Goal: Information Seeking & Learning: Learn about a topic

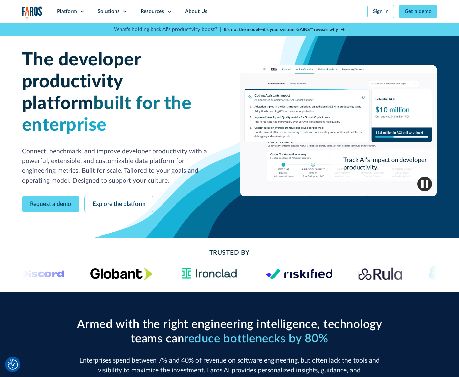
click at [106, 238] on div "Trusted By" at bounding box center [229, 265] width 459 height 54
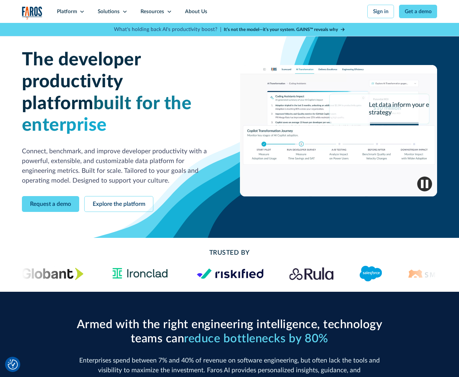
click at [78, 9] on div "Platform" at bounding box center [71, 11] width 41 height 23
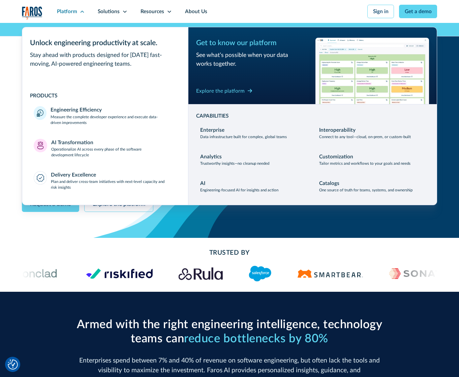
click at [77, 175] on div "Delivery Excellence" at bounding box center [73, 175] width 45 height 8
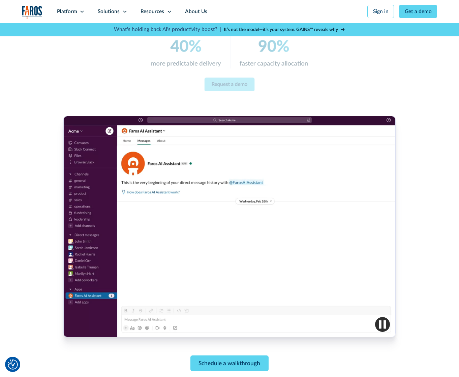
scroll to position [135, 0]
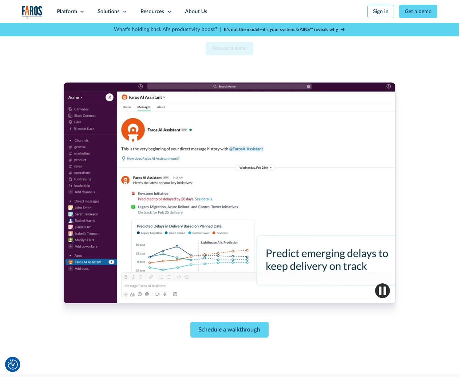
click at [181, 245] on div at bounding box center [229, 192] width 332 height 221
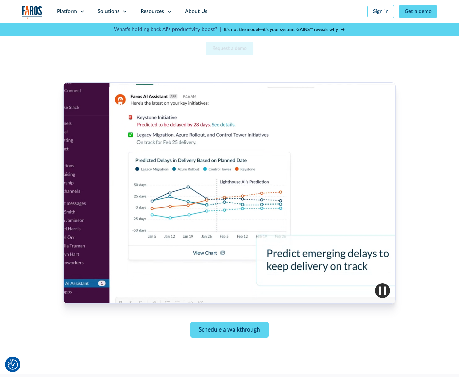
click at [424, 182] on div "Schedule a walkthrough" at bounding box center [229, 209] width 415 height 255
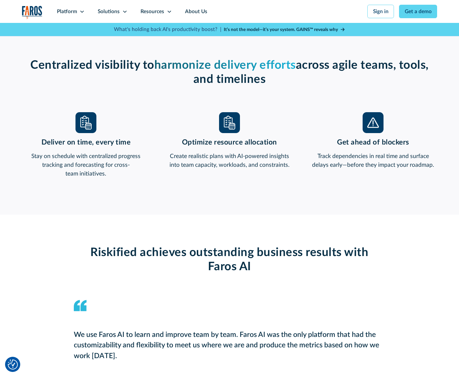
scroll to position [505, 0]
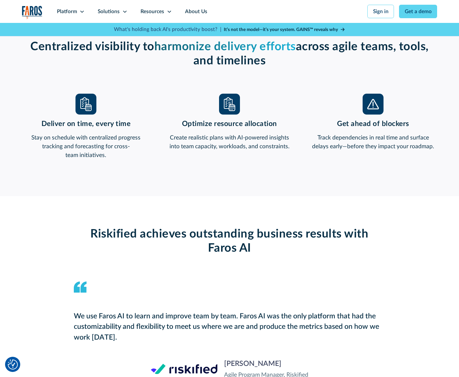
click at [149, 207] on div "Riskified achieves outstanding business results with Faros AI We use Faros AI t…" at bounding box center [229, 303] width 415 height 214
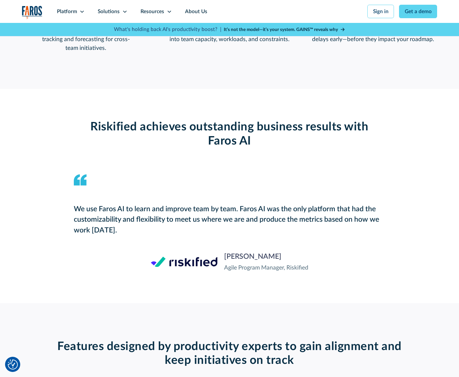
scroll to position [607, 0]
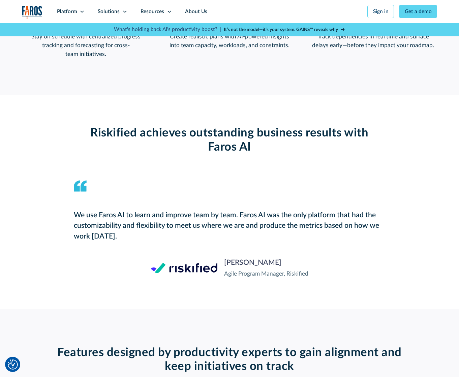
click at [63, 17] on div "Platform" at bounding box center [71, 11] width 41 height 23
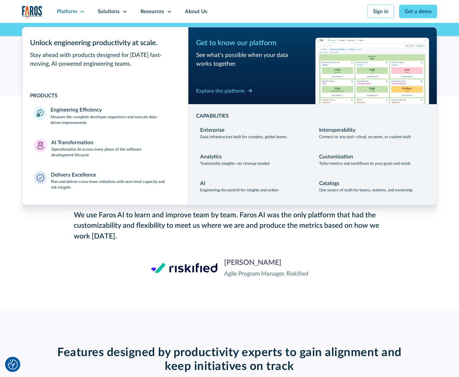
click at [113, 12] on div "Solutions" at bounding box center [109, 12] width 22 height 8
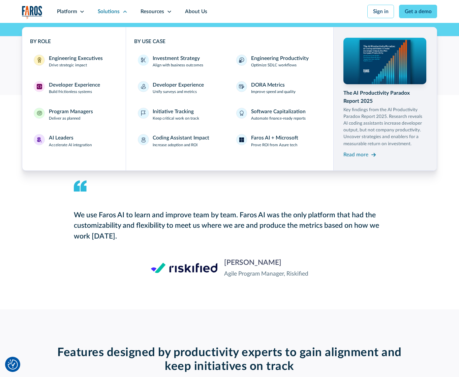
click at [155, 13] on div "Resources" at bounding box center [153, 12] width 24 height 8
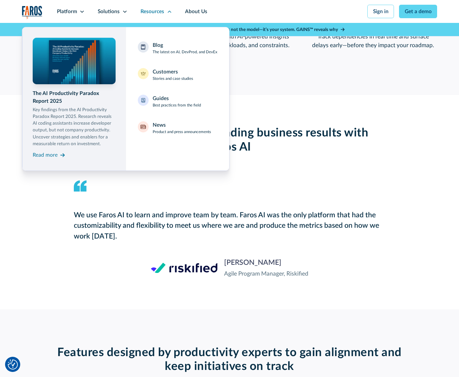
click at [397, 195] on div "Riskified achieves outstanding business results with Faros AI We use Faros AI t…" at bounding box center [229, 202] width 415 height 214
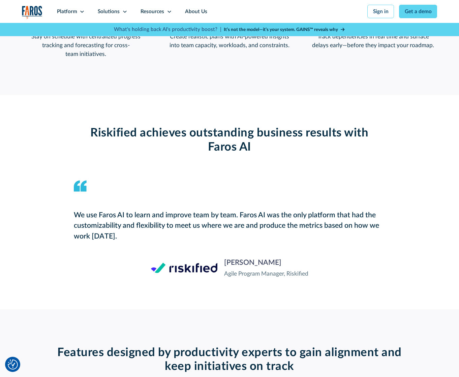
click at [122, 11] on icon at bounding box center [124, 11] width 5 height 5
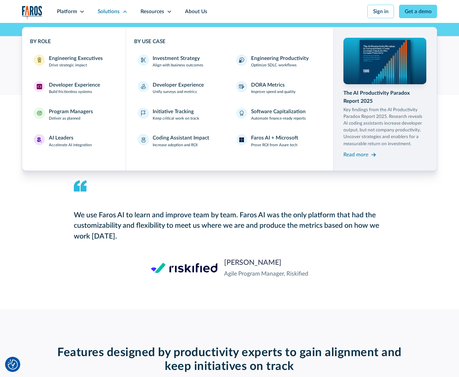
click at [417, 306] on div "Riskified achieves outstanding business results with Faros AI We use Faros AI t…" at bounding box center [229, 202] width 415 height 214
